Goal: Task Accomplishment & Management: Use online tool/utility

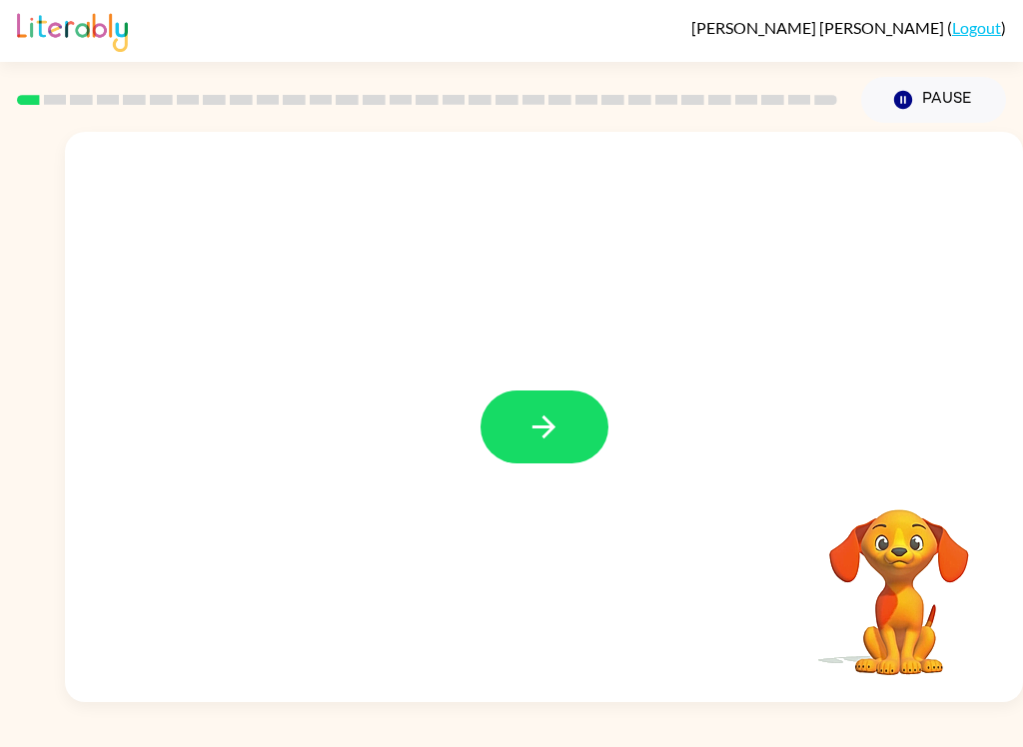
click at [549, 446] on button "button" at bounding box center [544, 427] width 128 height 73
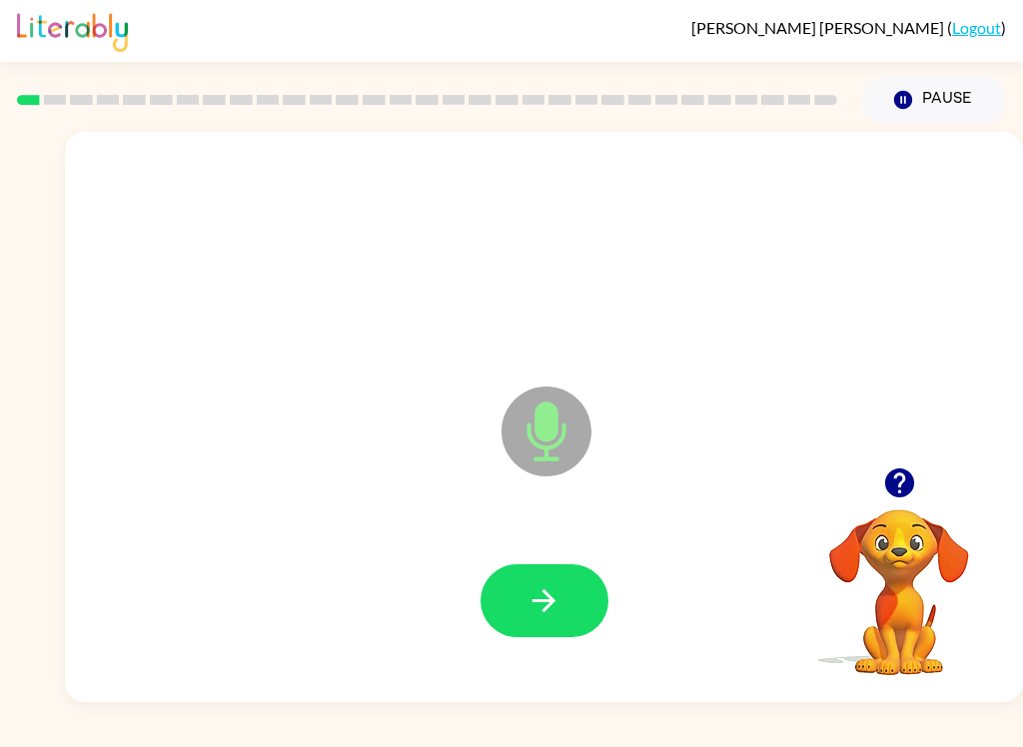
click at [560, 590] on icon "button" at bounding box center [543, 600] width 35 height 35
click at [557, 583] on icon "button" at bounding box center [543, 600] width 35 height 35
click at [562, 588] on button "button" at bounding box center [544, 600] width 128 height 73
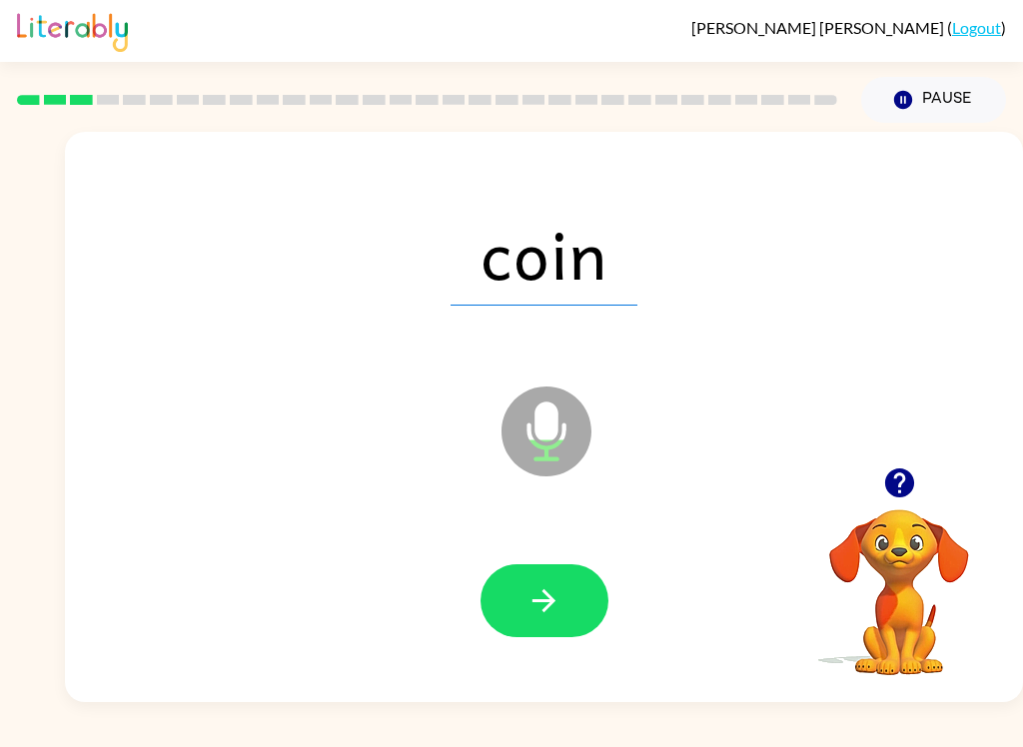
click at [537, 582] on button "button" at bounding box center [544, 600] width 128 height 73
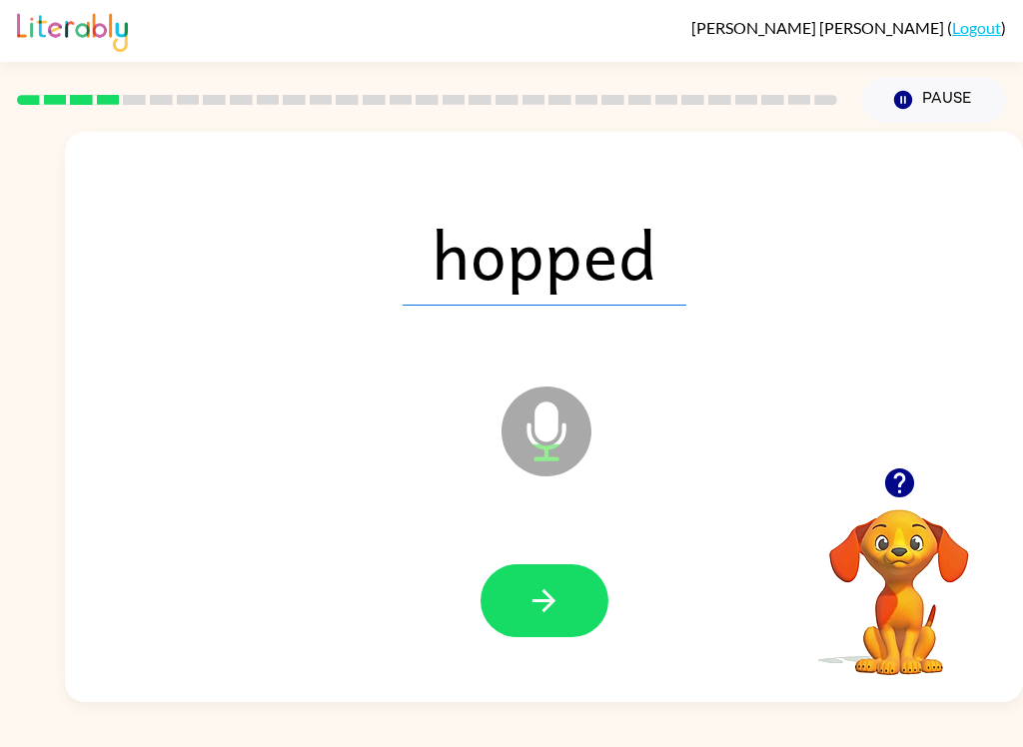
click at [544, 609] on icon "button" at bounding box center [543, 600] width 23 height 23
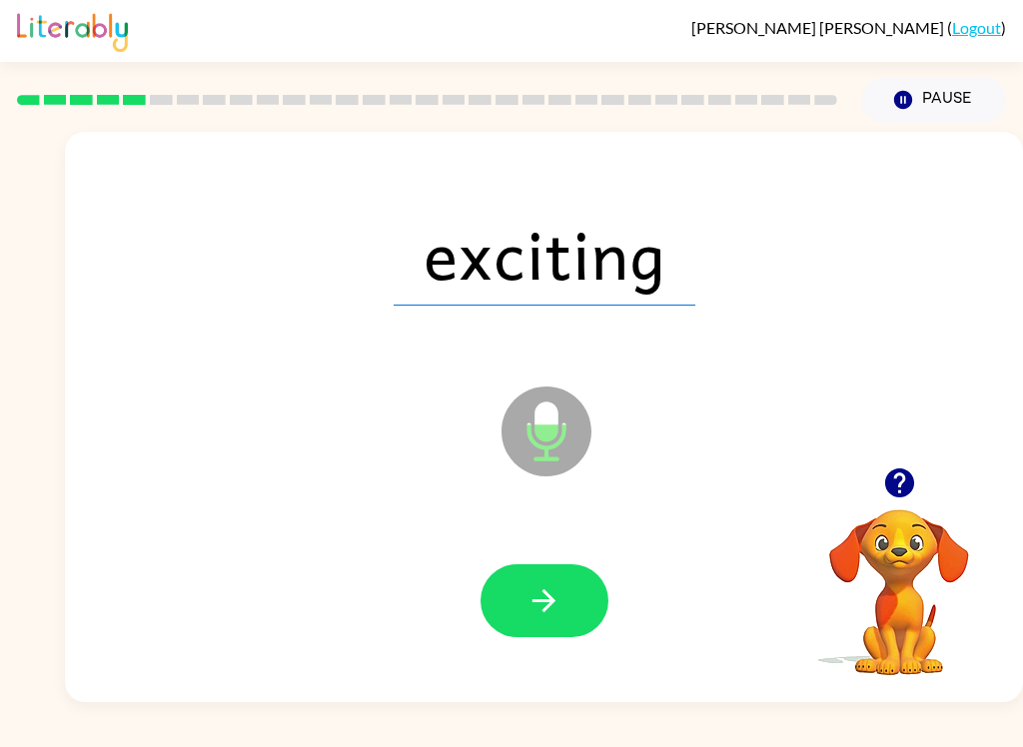
click at [546, 630] on button "button" at bounding box center [544, 600] width 128 height 73
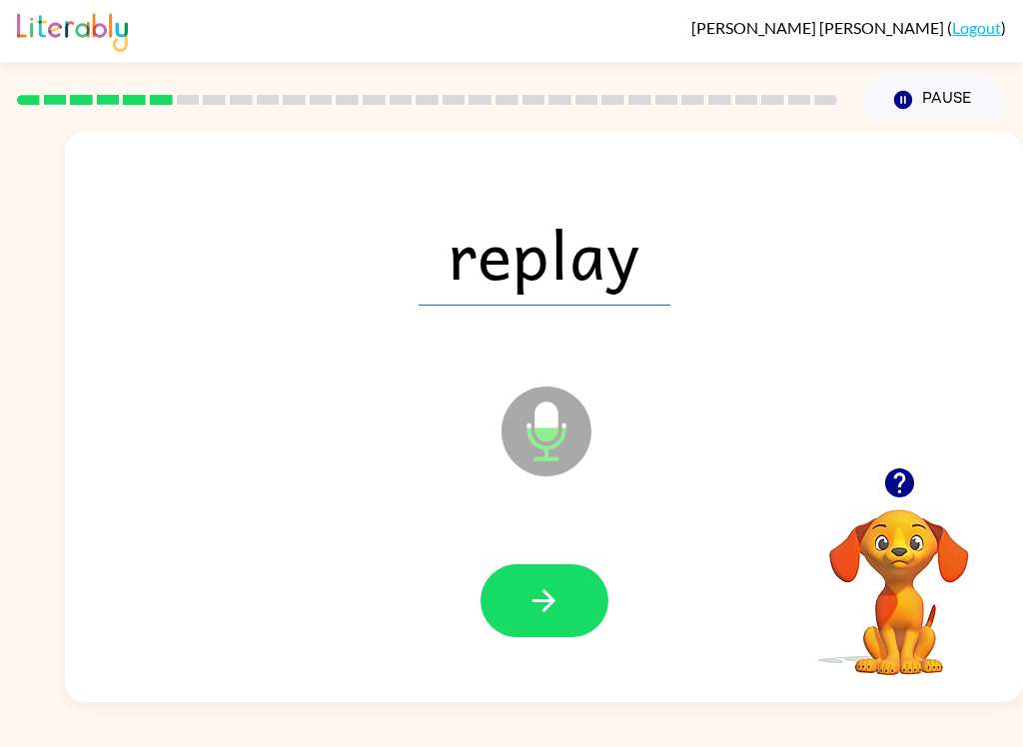
click at [547, 595] on icon "button" at bounding box center [543, 600] width 23 height 23
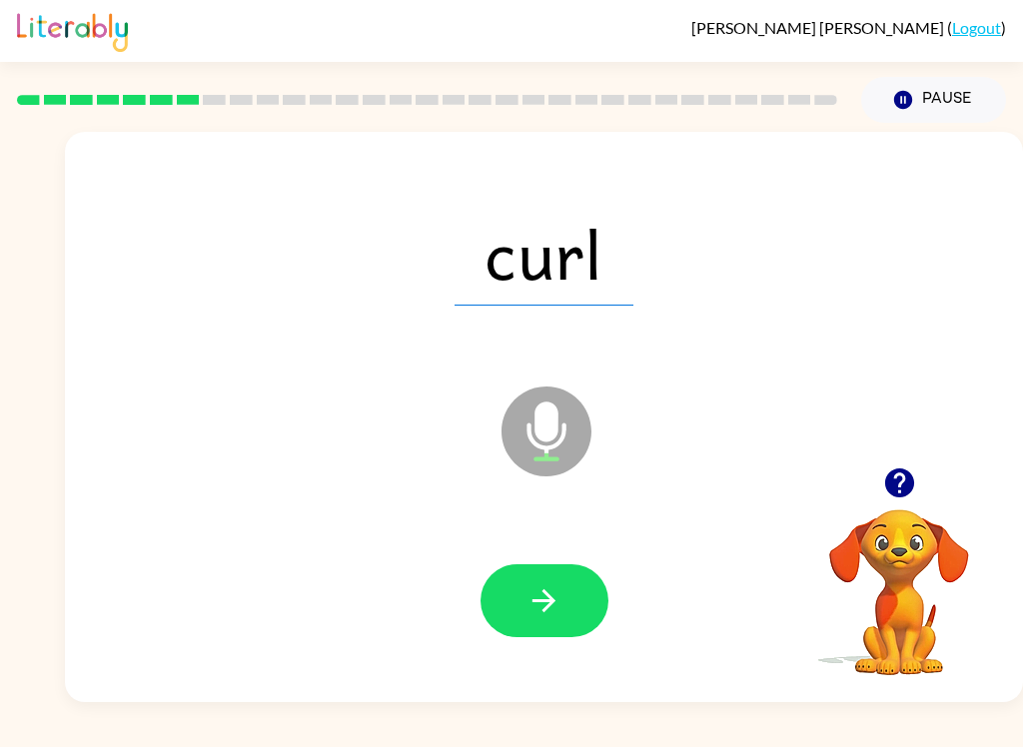
click at [535, 581] on button "button" at bounding box center [544, 600] width 128 height 73
click at [523, 593] on button "button" at bounding box center [544, 600] width 128 height 73
click at [543, 624] on button "button" at bounding box center [544, 600] width 128 height 73
click at [552, 629] on button "button" at bounding box center [544, 600] width 128 height 73
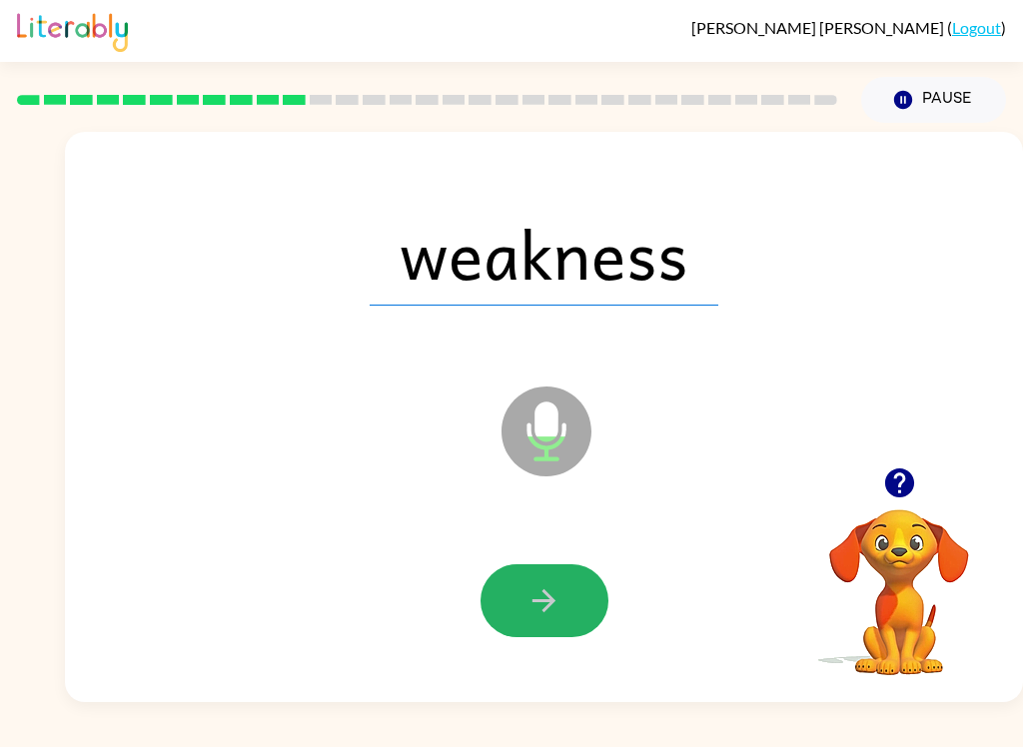
click at [557, 636] on button "button" at bounding box center [544, 600] width 128 height 73
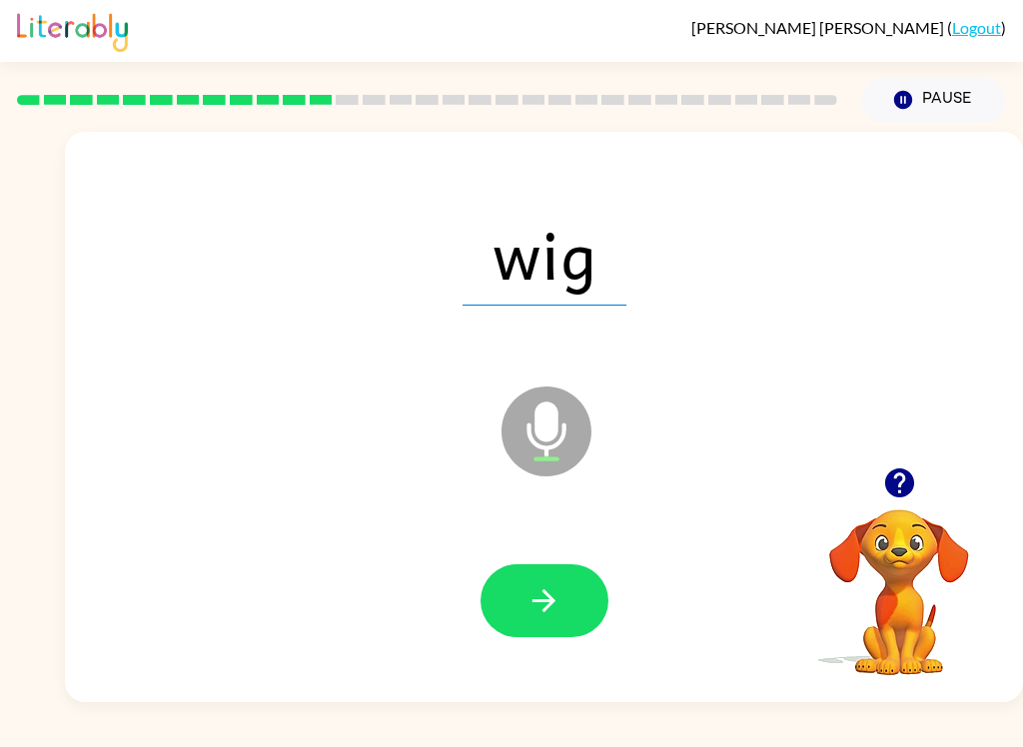
click at [524, 605] on button "button" at bounding box center [544, 600] width 128 height 73
click at [565, 635] on button "button" at bounding box center [544, 600] width 128 height 73
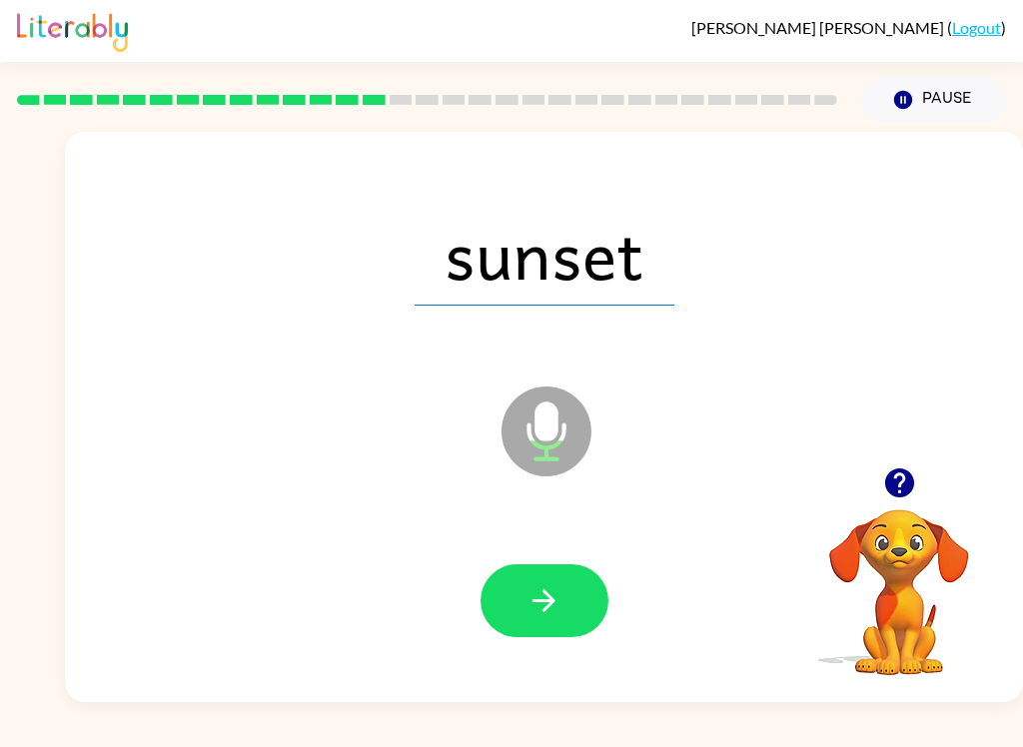
click at [557, 571] on button "button" at bounding box center [544, 600] width 128 height 73
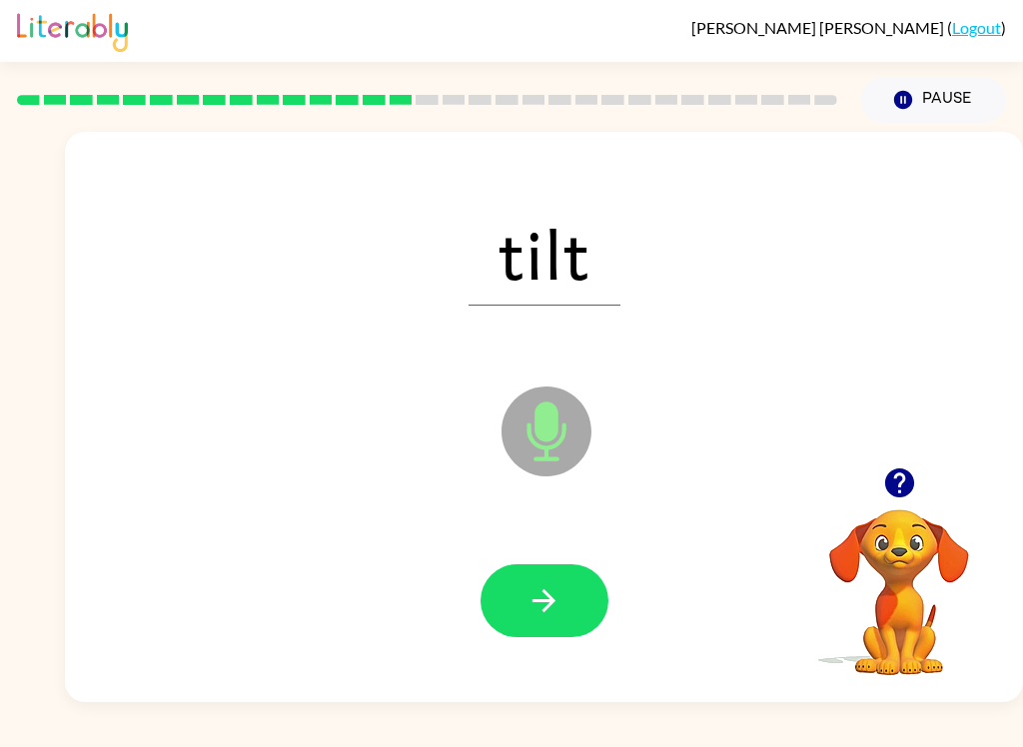
click at [546, 572] on button "button" at bounding box center [544, 600] width 128 height 73
click at [534, 594] on icon "button" at bounding box center [543, 600] width 35 height 35
click at [541, 594] on icon "button" at bounding box center [543, 600] width 35 height 35
click at [536, 593] on icon "button" at bounding box center [543, 600] width 35 height 35
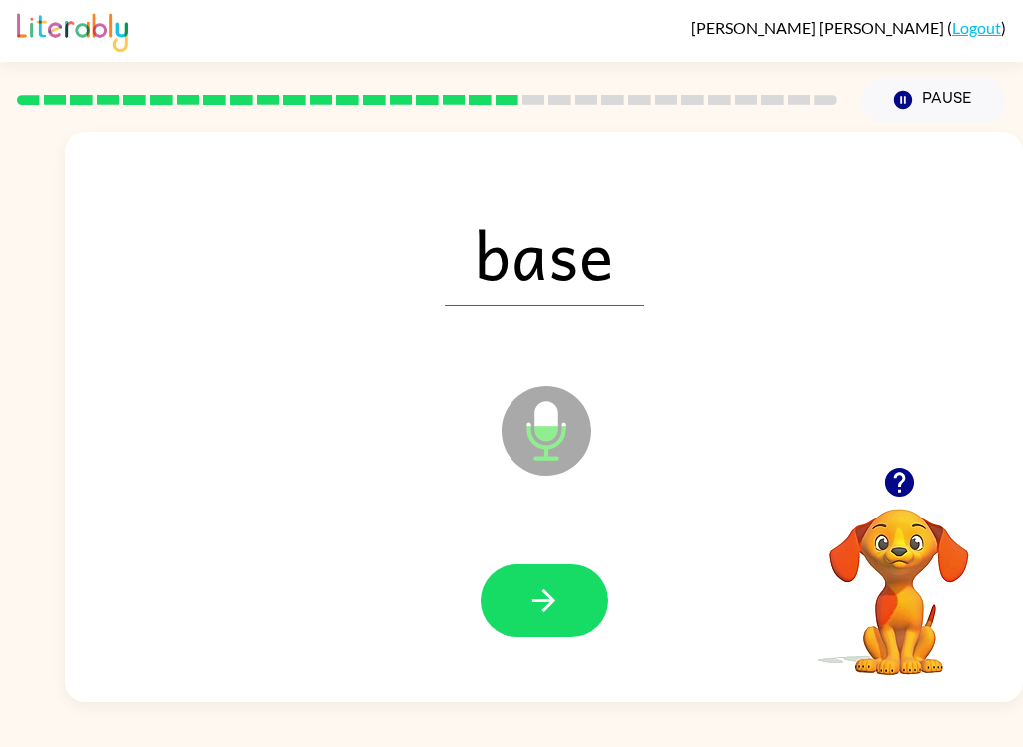
click at [547, 618] on icon "button" at bounding box center [543, 600] width 35 height 35
click at [539, 594] on icon "button" at bounding box center [543, 600] width 35 height 35
click at [533, 575] on button "button" at bounding box center [544, 600] width 128 height 73
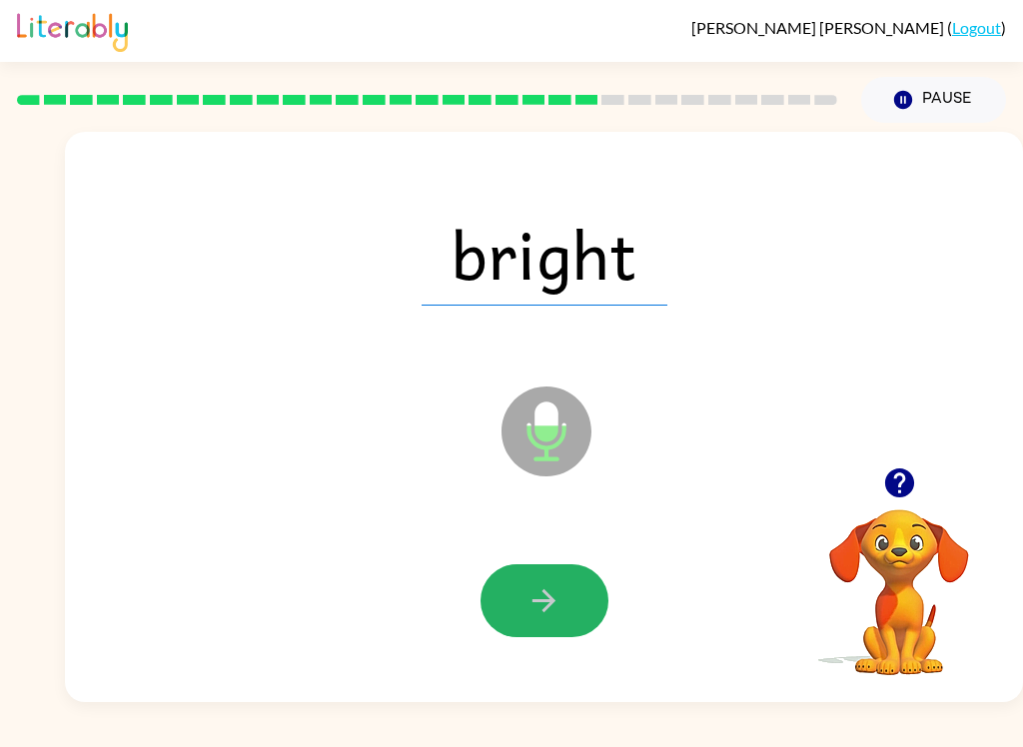
click at [518, 629] on button "button" at bounding box center [544, 600] width 128 height 73
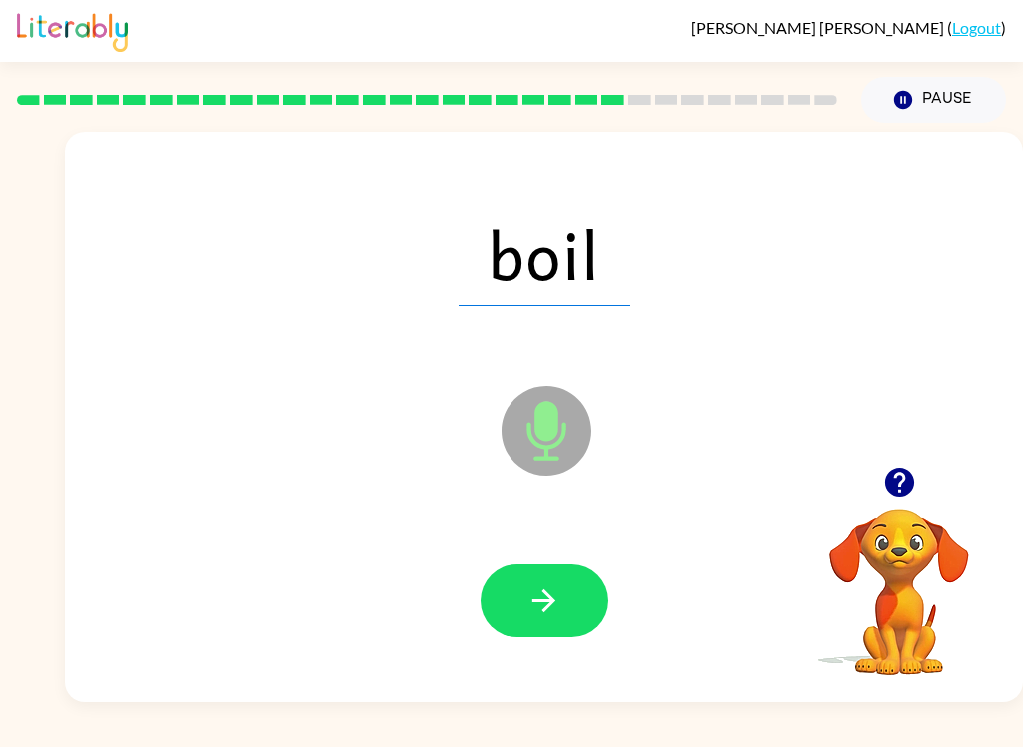
click at [557, 626] on button "button" at bounding box center [544, 600] width 128 height 73
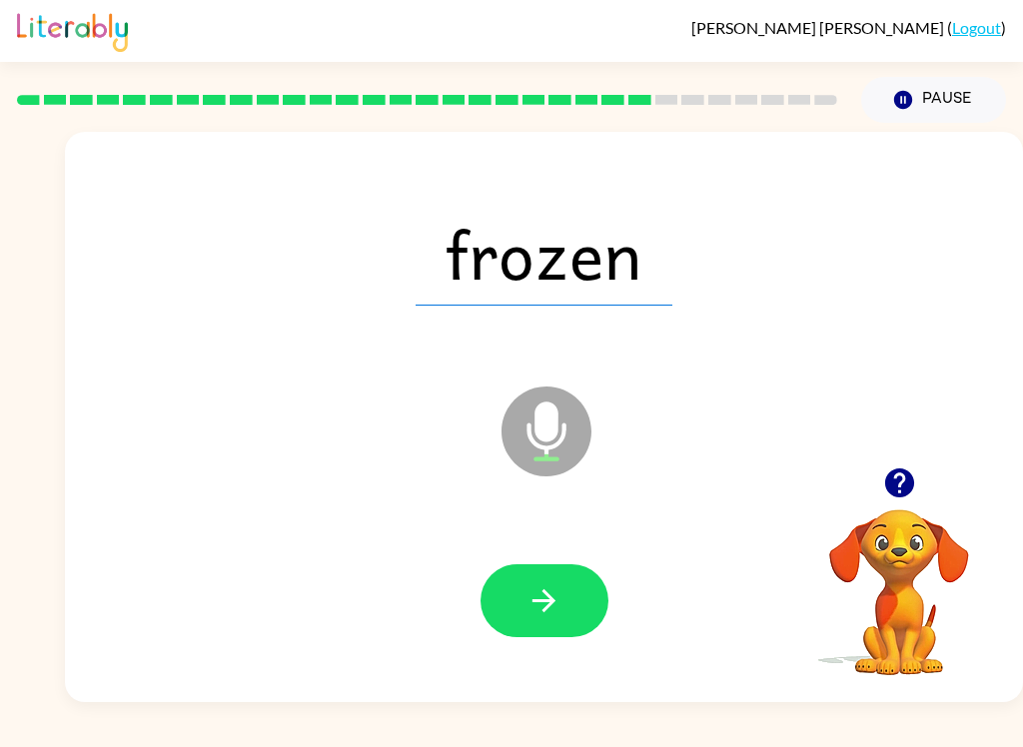
click at [527, 573] on button "button" at bounding box center [544, 600] width 128 height 73
click at [516, 612] on button "button" at bounding box center [544, 600] width 128 height 73
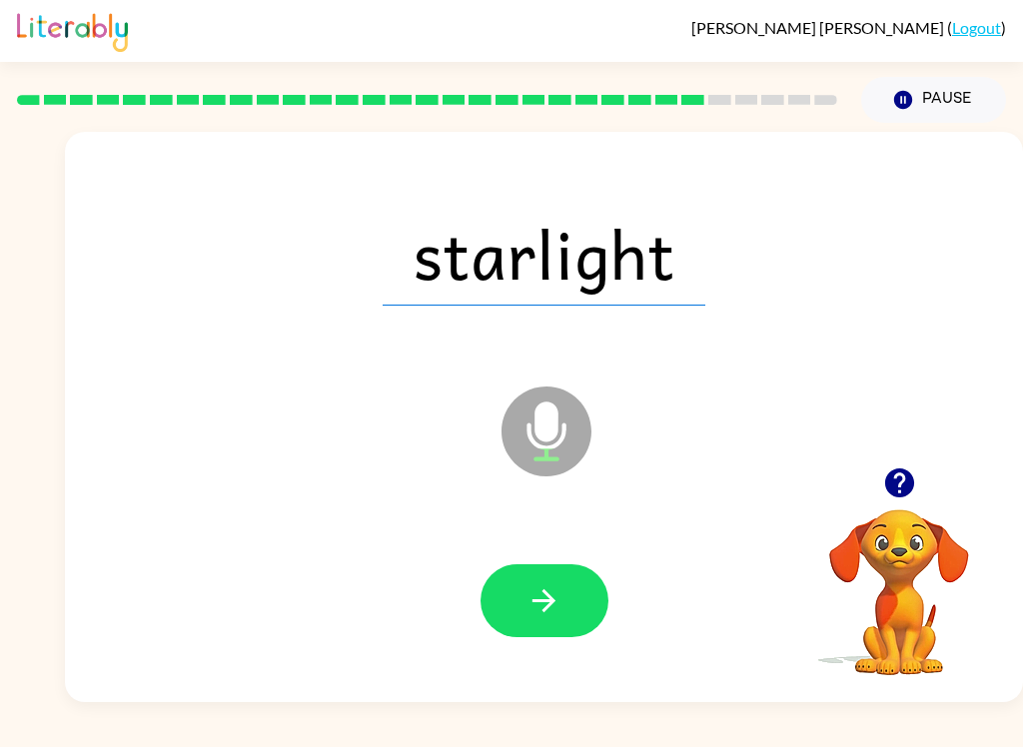
click at [562, 577] on button "button" at bounding box center [544, 600] width 128 height 73
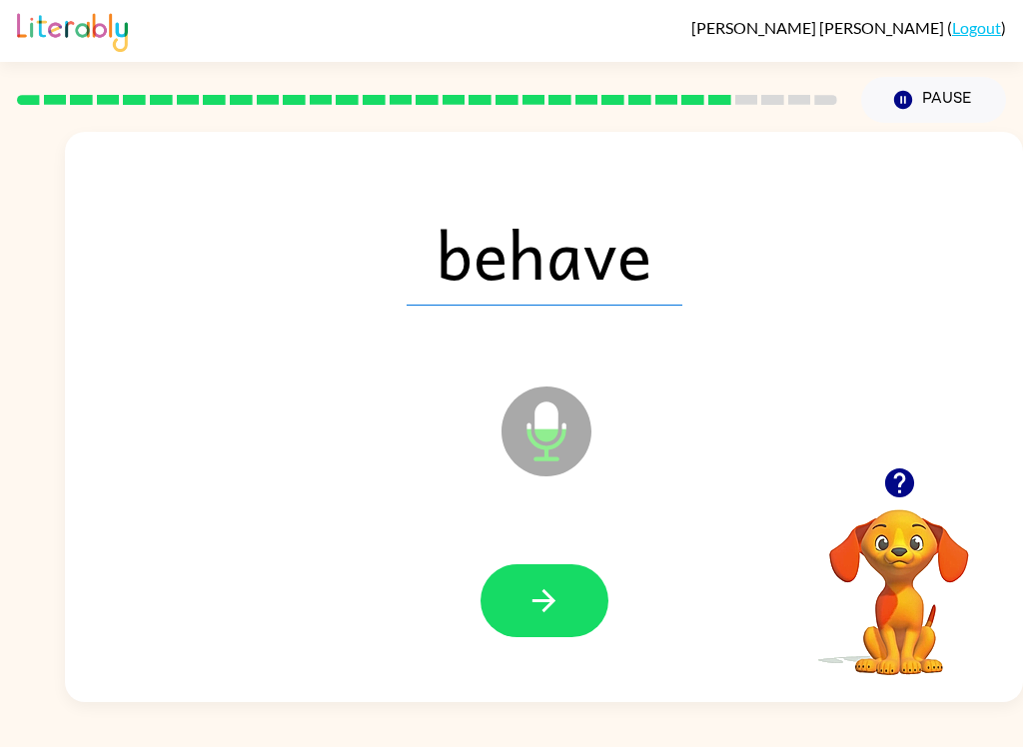
click at [568, 623] on button "button" at bounding box center [544, 600] width 128 height 73
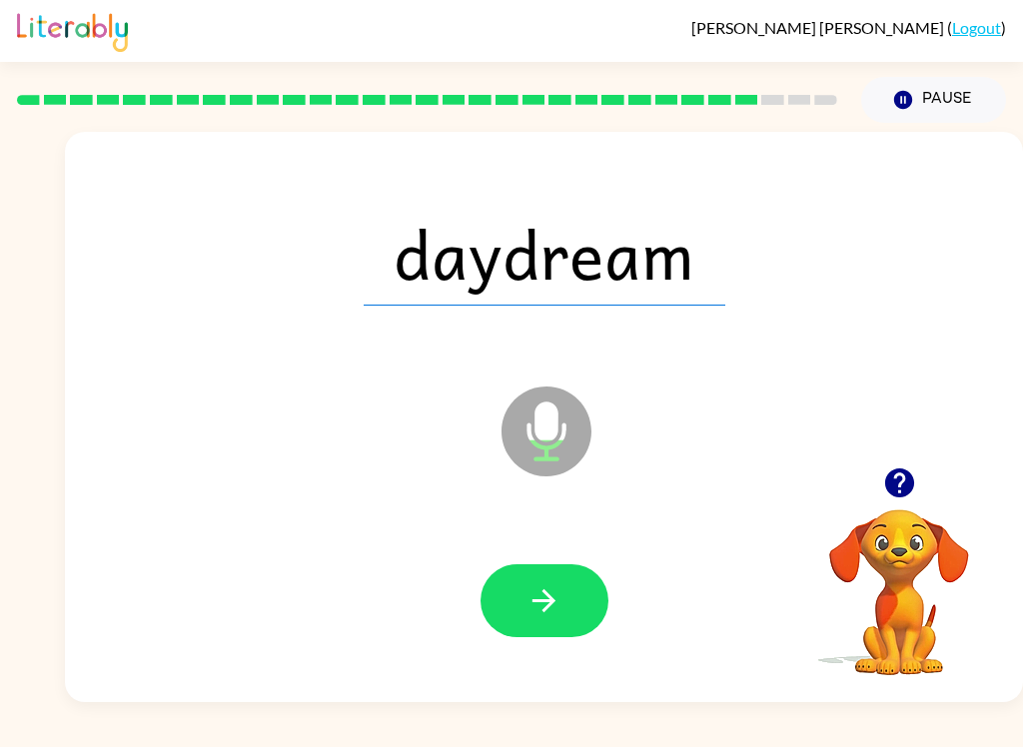
click at [539, 570] on button "button" at bounding box center [544, 600] width 128 height 73
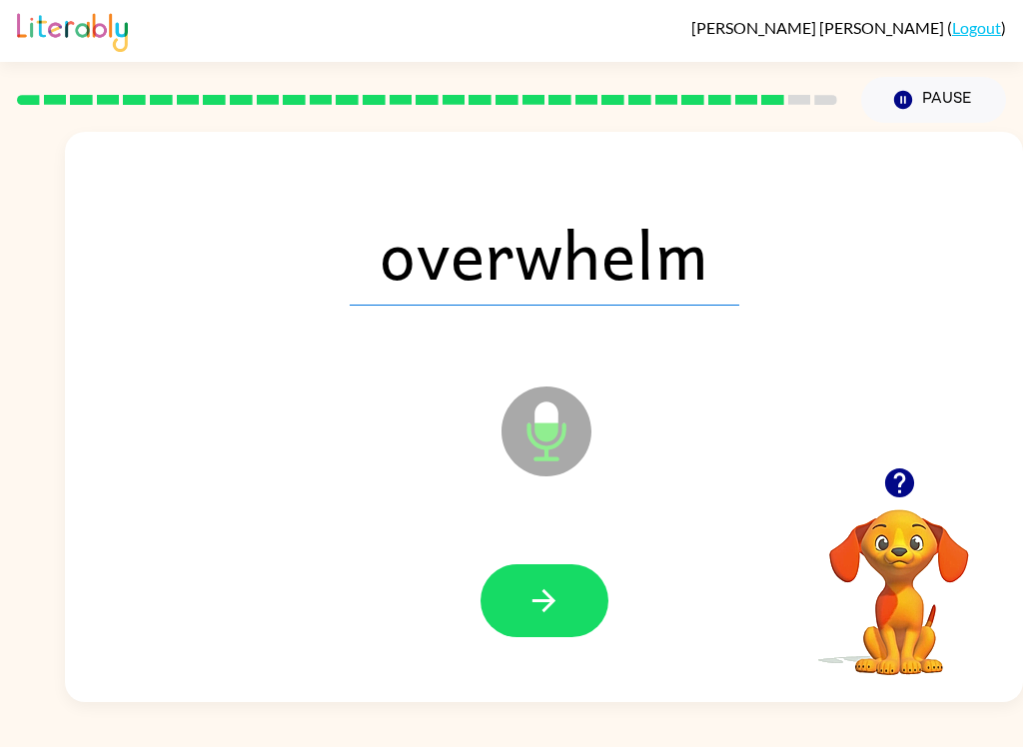
click at [548, 615] on icon "button" at bounding box center [543, 600] width 35 height 35
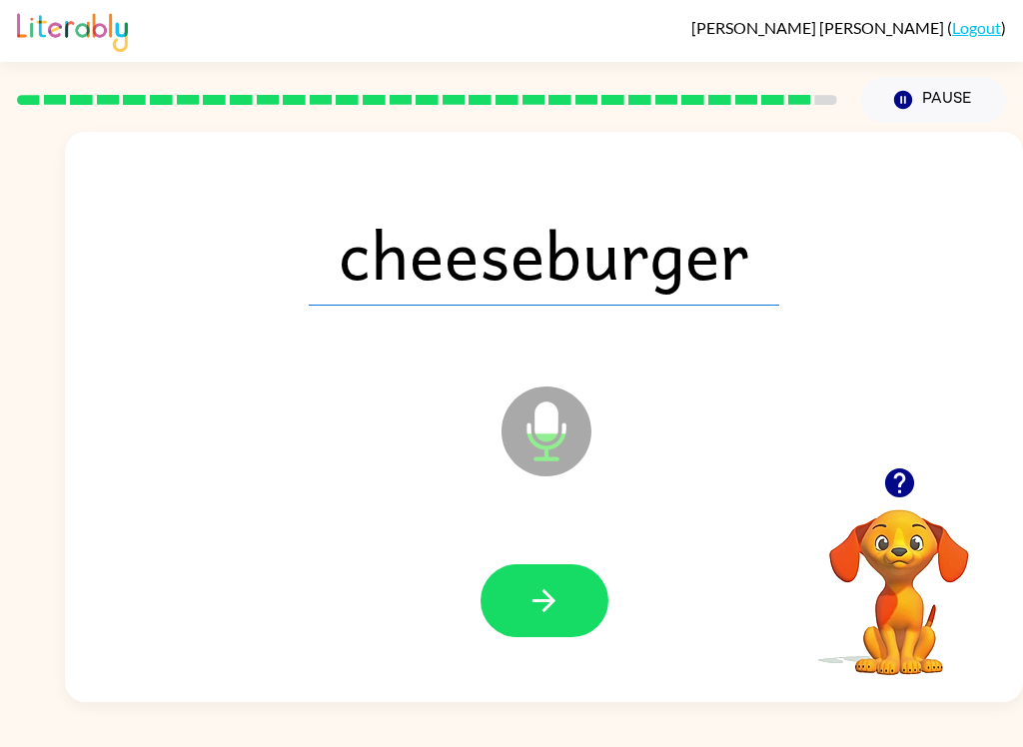
click at [538, 583] on icon "button" at bounding box center [543, 600] width 35 height 35
